Goal: Obtain resource: Obtain resource

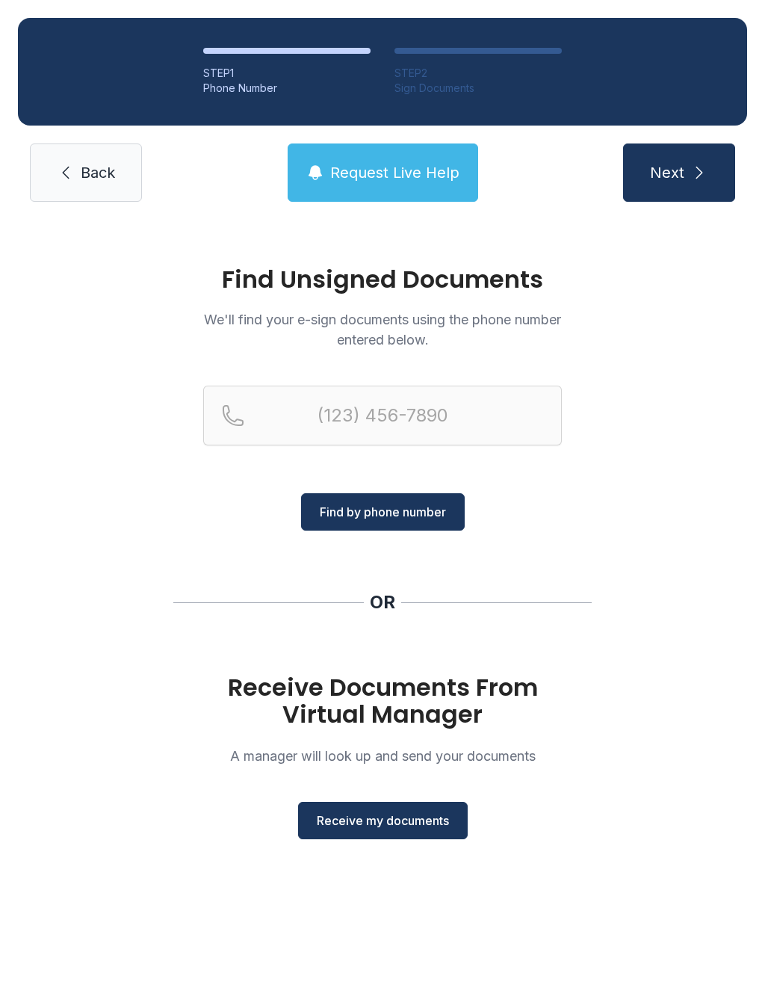
click at [422, 809] on button "Receive my documents" at bounding box center [383, 820] width 170 height 37
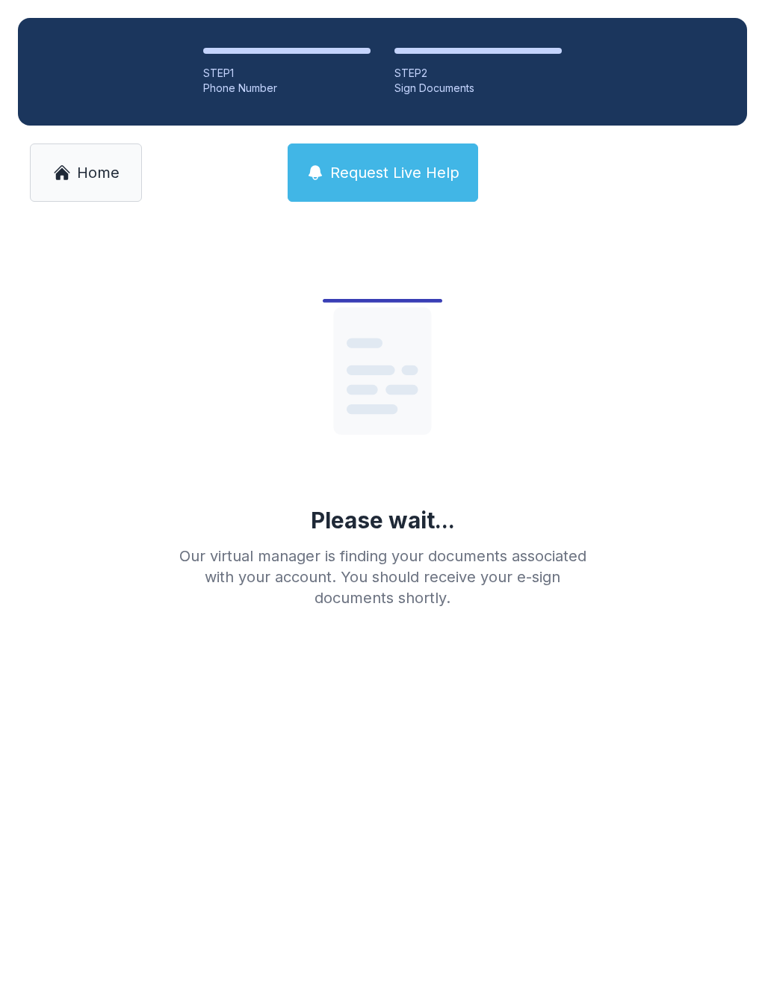
click at [90, 167] on span "Home" at bounding box center [98, 172] width 43 height 21
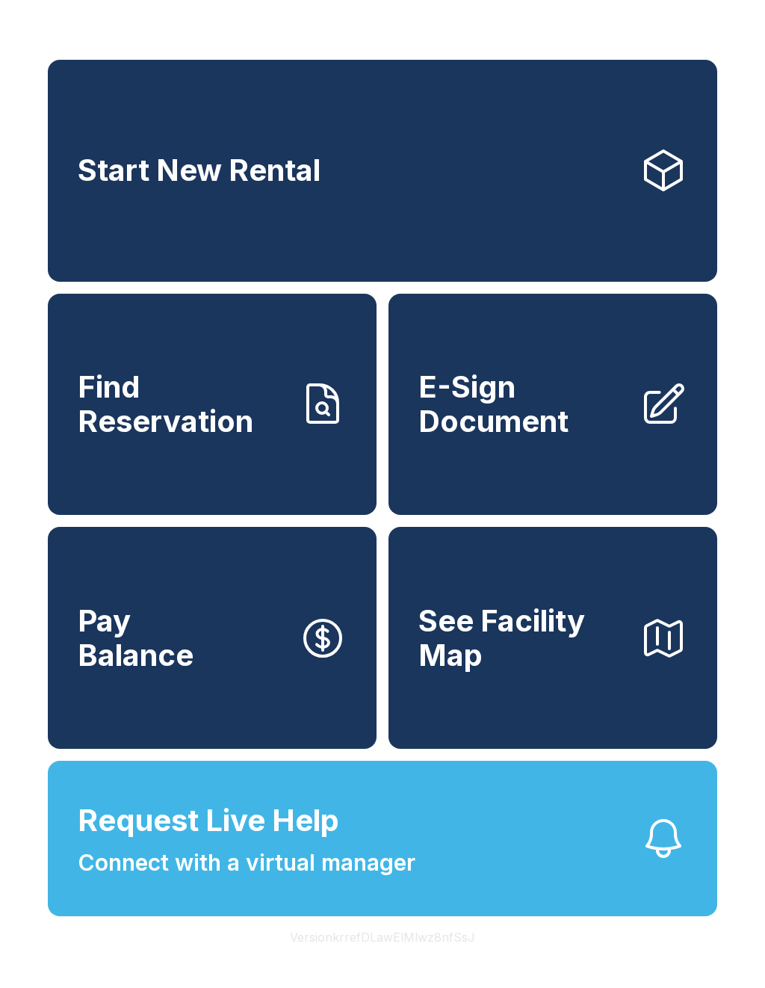
click at [581, 381] on link "E-Sign Document" at bounding box center [553, 405] width 329 height 222
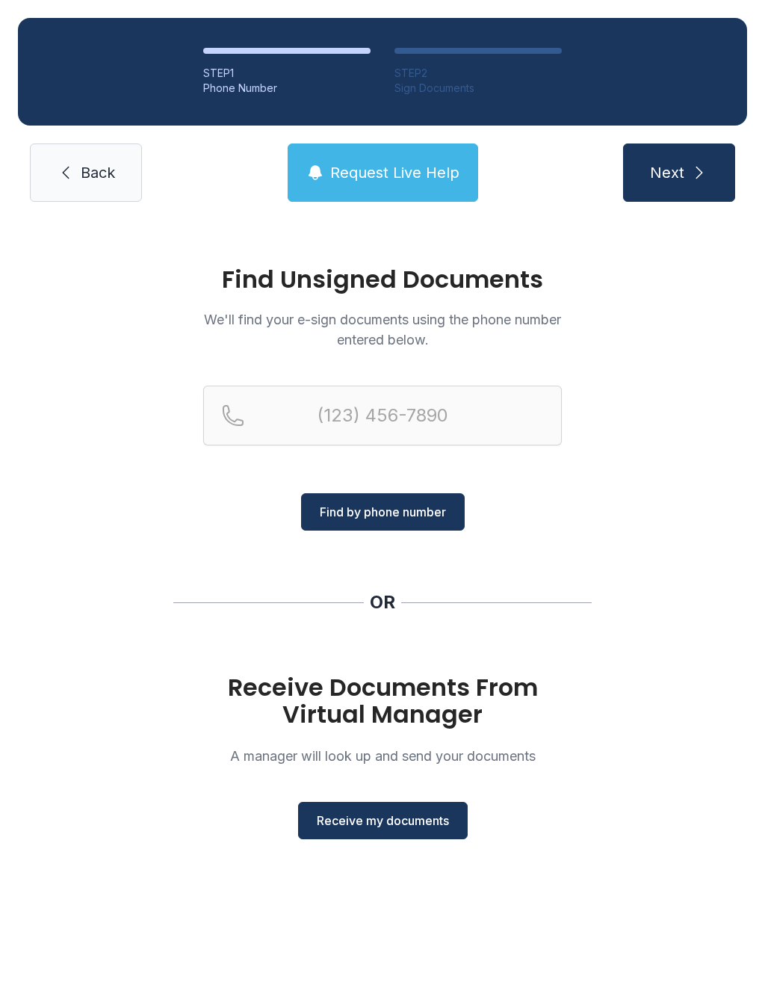
click at [362, 816] on span "Receive my documents" at bounding box center [383, 821] width 132 height 18
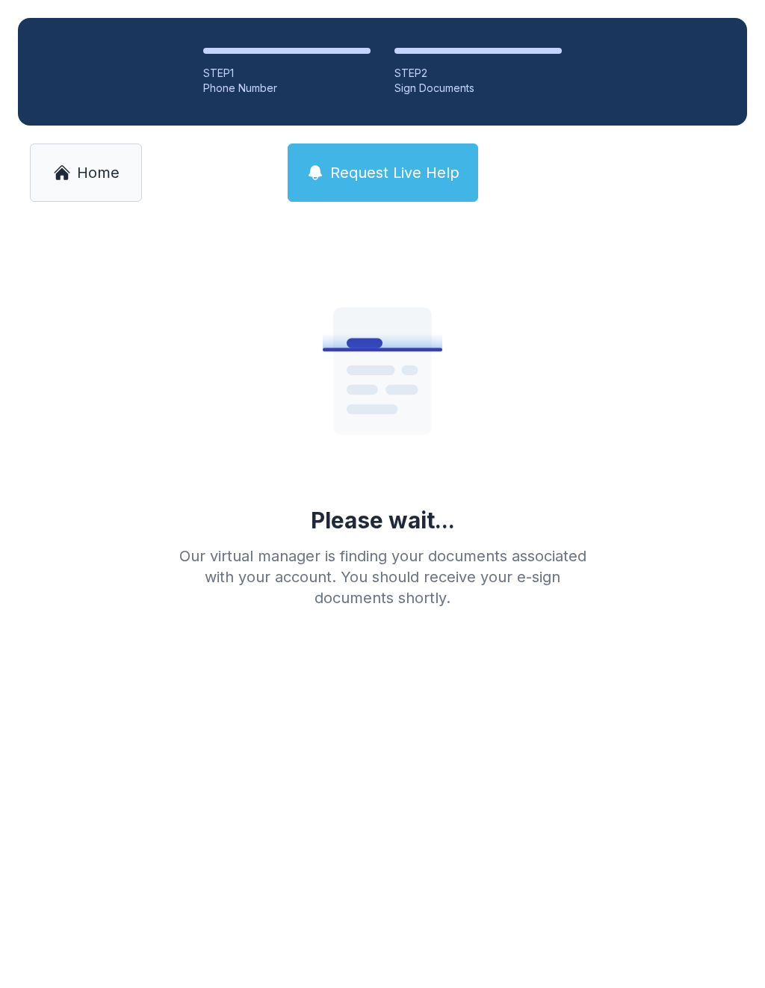
click at [97, 181] on span "Home" at bounding box center [98, 172] width 43 height 21
